Goal: Find specific page/section: Find specific page/section

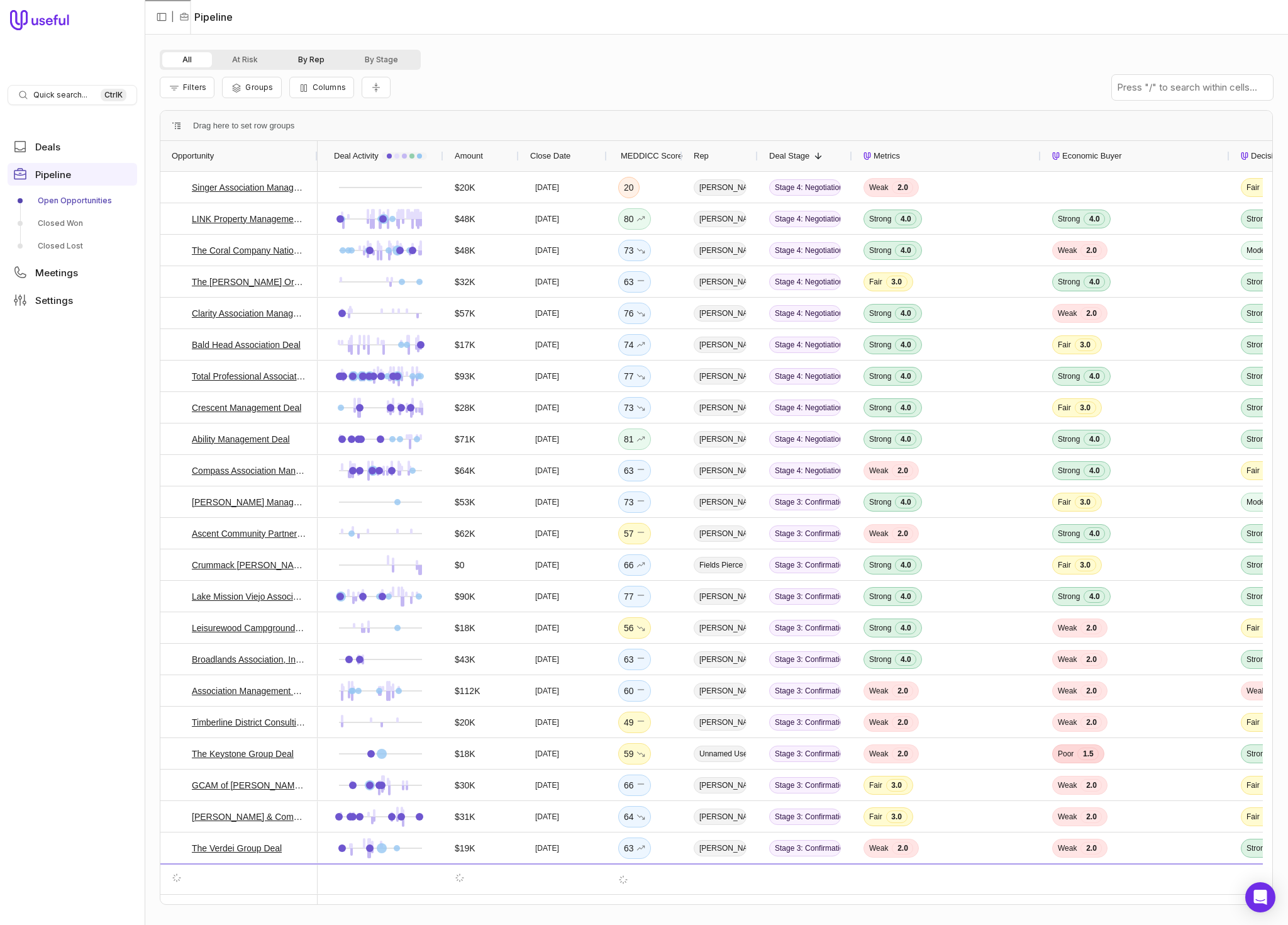
click at [314, 60] on button "By Rep" at bounding box center [311, 60] width 67 height 15
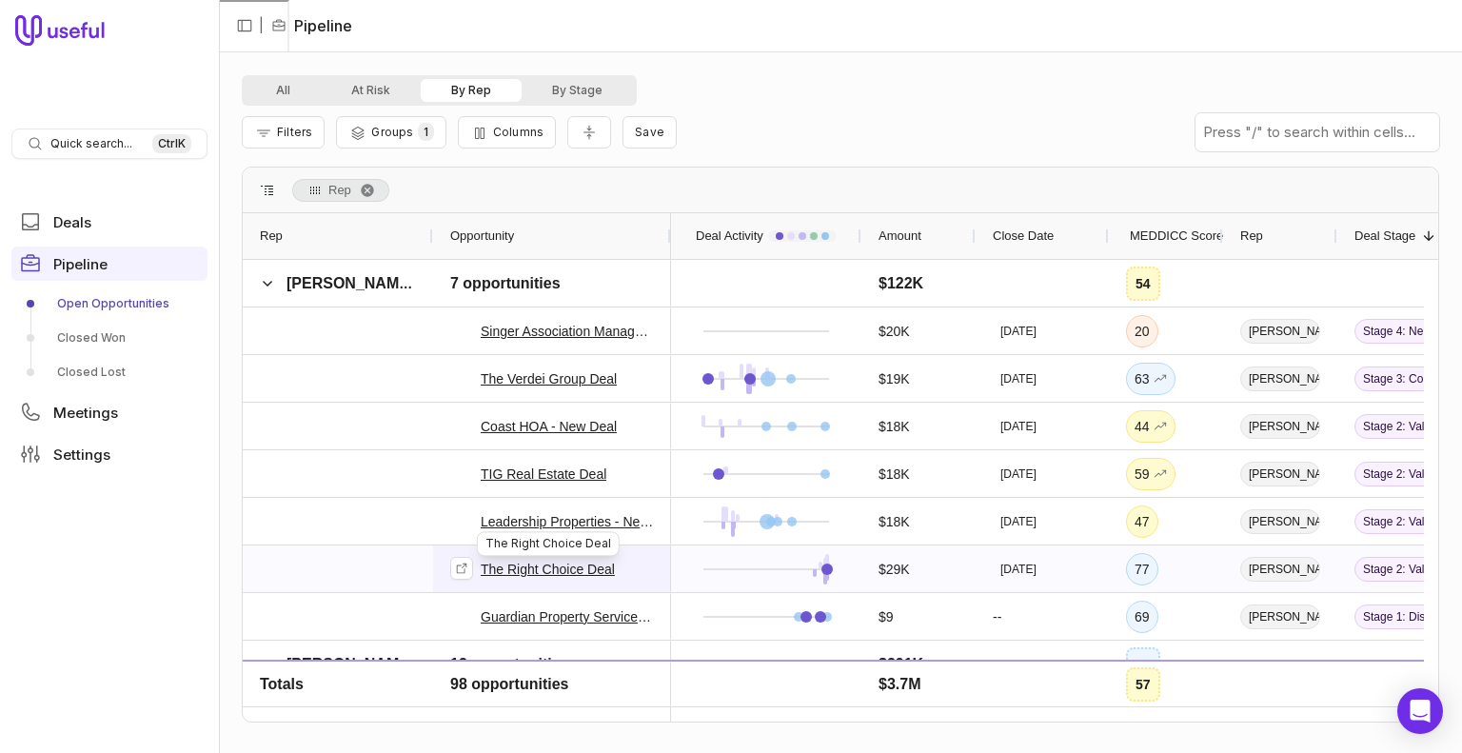
click at [536, 570] on link "The Right Choice Deal" at bounding box center [548, 569] width 134 height 23
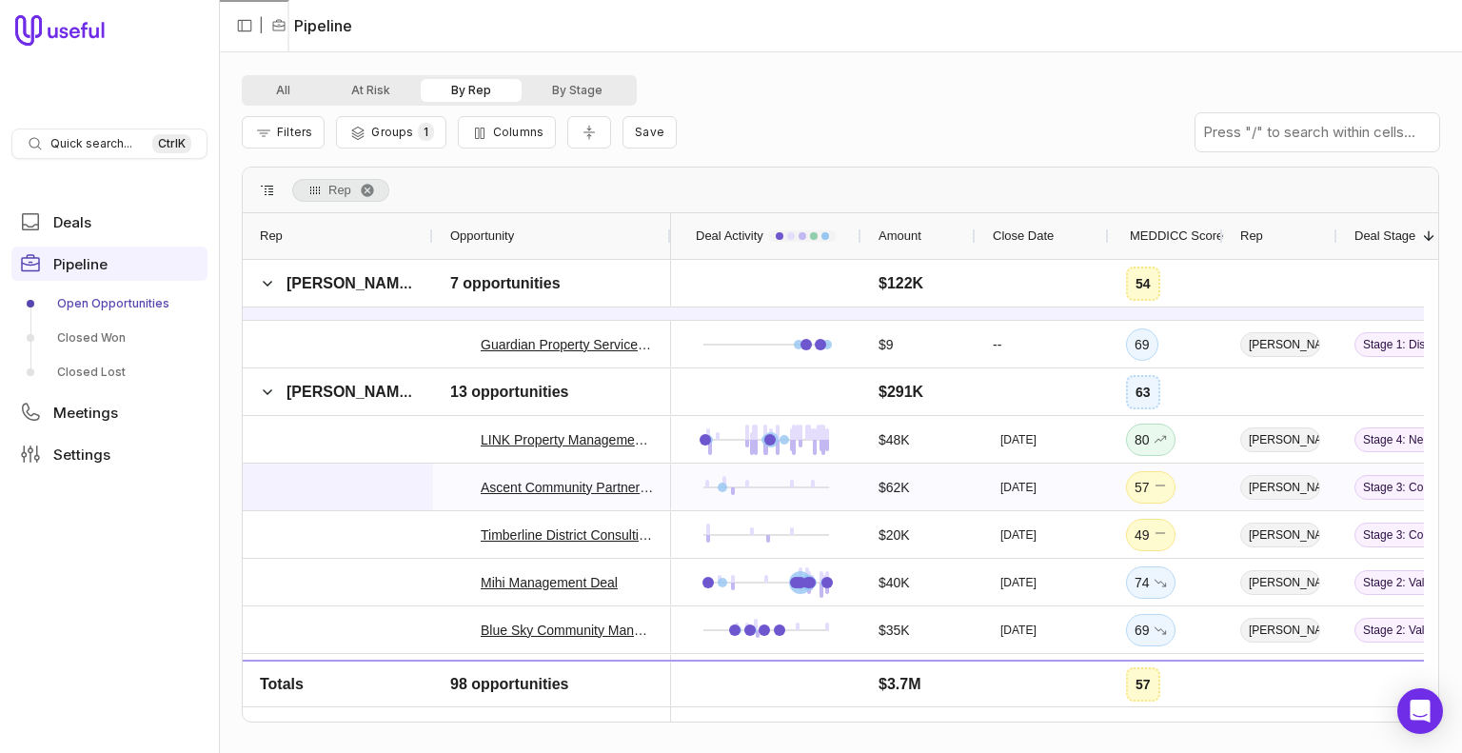
scroll to position [381, 0]
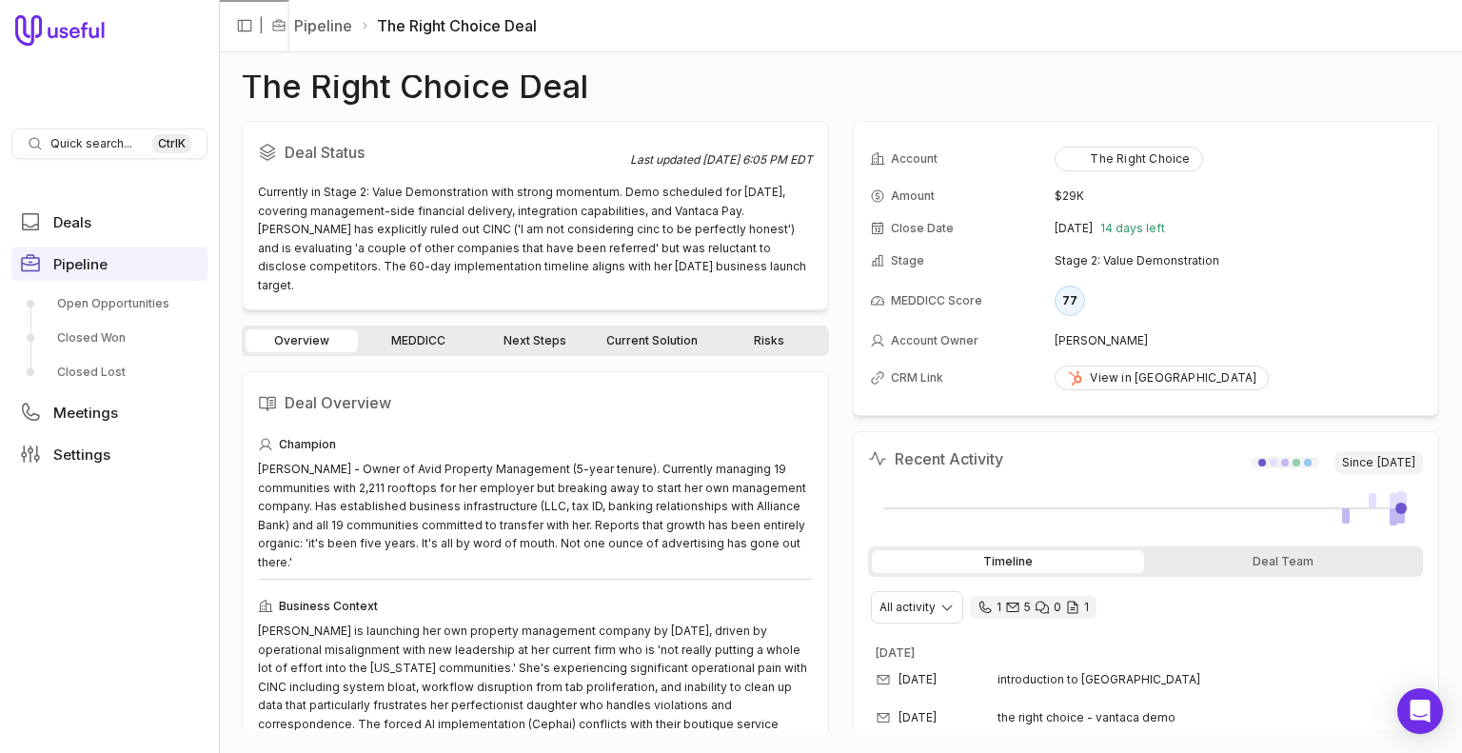
click at [423, 329] on link "MEDDICC" at bounding box center [418, 340] width 112 height 23
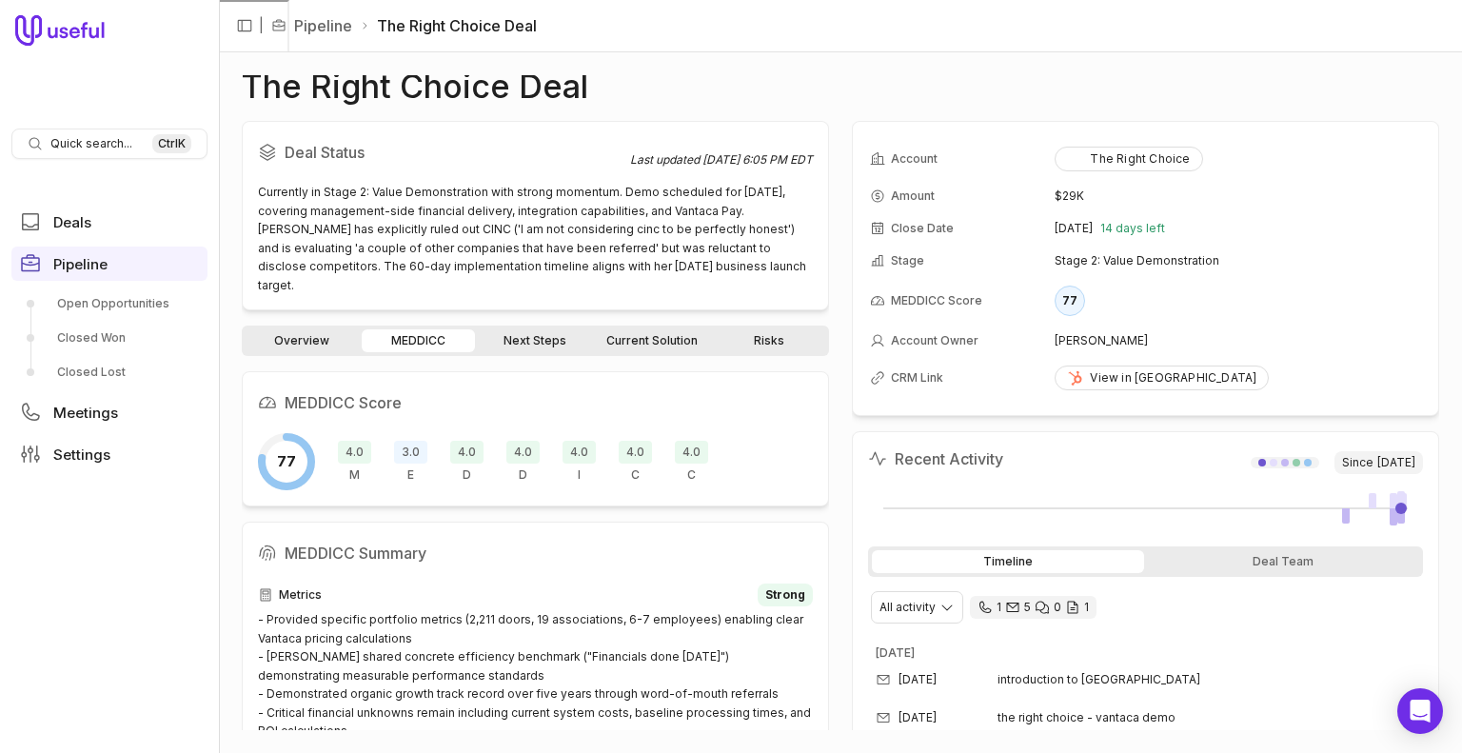
click at [625, 441] on span "4.0" at bounding box center [635, 452] width 33 height 23
